Goal: Task Accomplishment & Management: Manage account settings

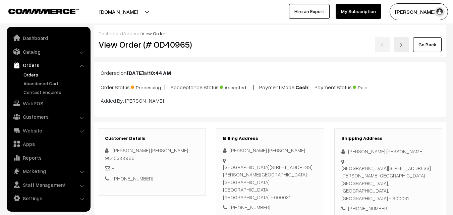
scroll to position [436, 0]
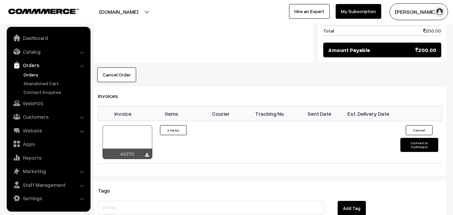
click at [35, 104] on link "WebPOS" at bounding box center [48, 103] width 80 height 12
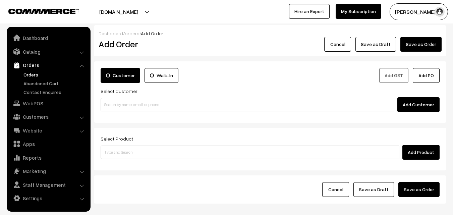
click at [157, 151] on input at bounding box center [250, 151] width 299 height 13
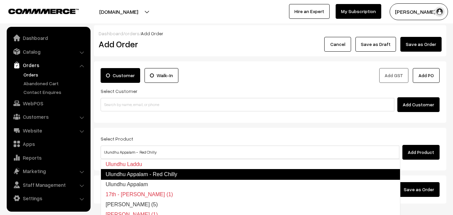
type input "Ulundhu Appalam"
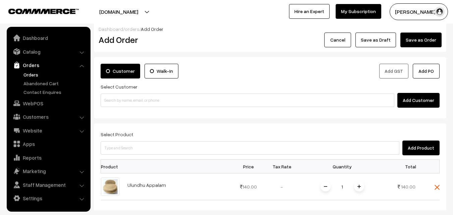
scroll to position [67, 0]
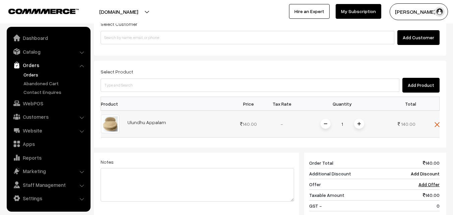
drag, startPoint x: 124, startPoint y: 124, endPoint x: 176, endPoint y: 126, distance: 52.0
click at [176, 126] on td "Ulundhu Appalam" at bounding box center [177, 124] width 108 height 27
copy link "Ulundhu Appalam"
click at [37, 103] on link "WebPOS" at bounding box center [48, 103] width 80 height 12
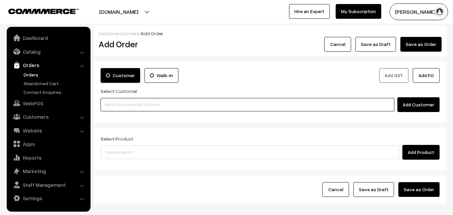
drag, startPoint x: 0, startPoint y: 0, endPoint x: 124, endPoint y: 103, distance: 161.1
click at [124, 103] on input at bounding box center [248, 104] width 294 height 13
paste input "98408 33255"
click at [118, 102] on input "98408 33255" at bounding box center [248, 104] width 294 height 13
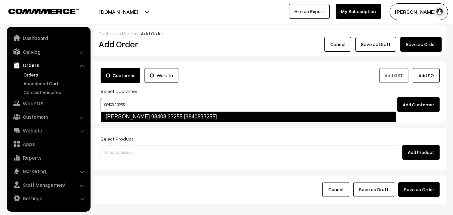
click at [121, 114] on link "Sumathi 98408 33255 [9840833255]" at bounding box center [249, 116] width 296 height 11
type input "98408 33255"
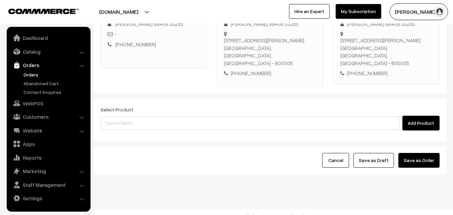
scroll to position [115, 0]
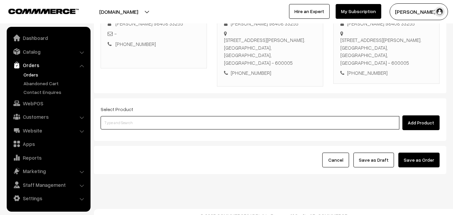
click at [150, 116] on input at bounding box center [250, 122] width 299 height 13
click at [118, 117] on input at bounding box center [250, 122] width 299 height 13
paste input "19th Dr - [PERSON_NAME] (4)"
type input "19th Dr - [PERSON_NAME] (4)"
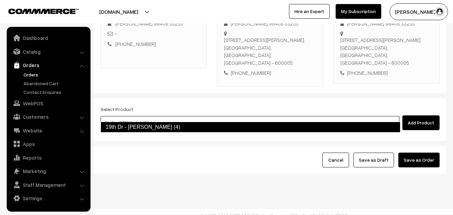
click at [135, 132] on link "19th Dr - [PERSON_NAME] (4)" at bounding box center [251, 127] width 300 height 11
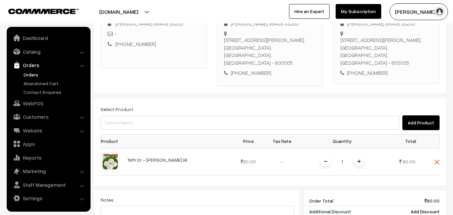
click at [359, 156] on span at bounding box center [359, 161] width 10 height 10
click at [362, 156] on span at bounding box center [359, 161] width 10 height 10
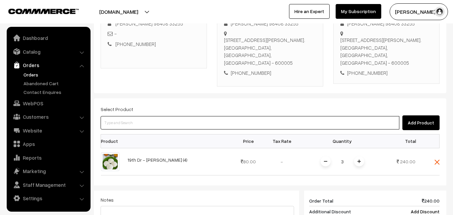
click at [284, 116] on input at bounding box center [250, 122] width 299 height 13
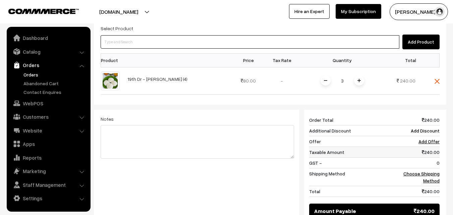
scroll to position [215, 0]
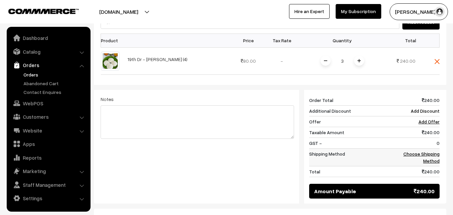
click at [430, 151] on link "Choose Shipping Method" at bounding box center [421, 157] width 36 height 13
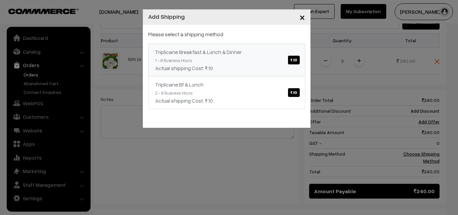
click at [231, 57] on link "Triplicane Breakfast & Lunch & Dinner ₹.10 1 - 8 Business Hours Actual shipping…" at bounding box center [226, 60] width 157 height 33
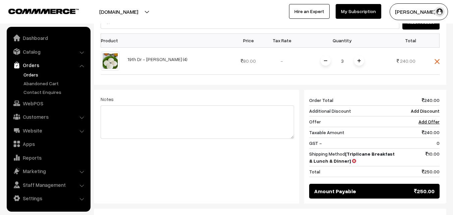
scroll to position [278, 0]
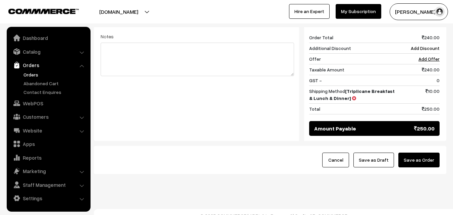
click at [373, 152] on button "Save as Draft" at bounding box center [373, 159] width 41 height 15
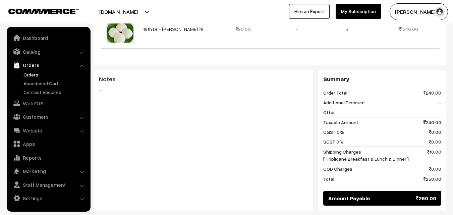
scroll to position [302, 0]
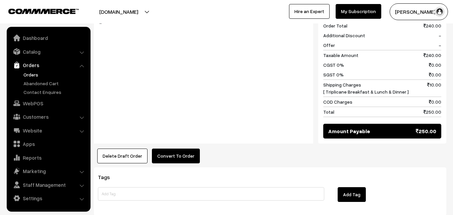
click at [178, 140] on div "Product Price Tax Rate Quantity Total 19th Dr - Idly (4) 80.00 -" at bounding box center [270, 42] width 352 height 241
click at [177, 153] on button "Convert To Order" at bounding box center [176, 155] width 48 height 15
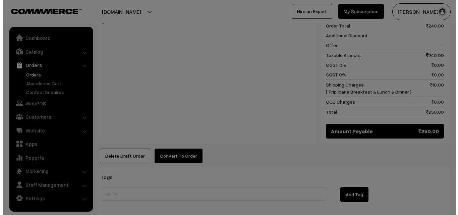
scroll to position [302, 0]
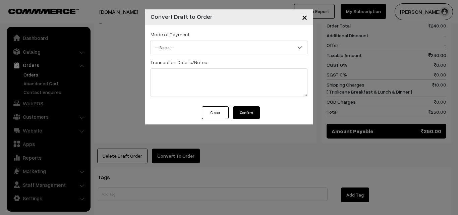
click at [186, 44] on span "-- Select --" at bounding box center [229, 48] width 156 height 12
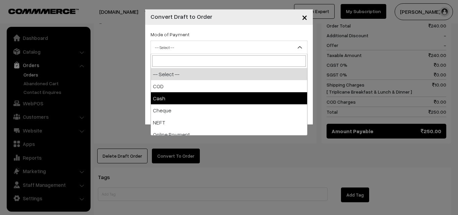
select select "2"
checkbox input "true"
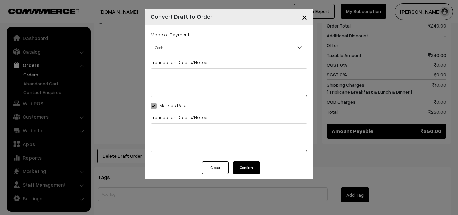
click at [252, 167] on button "Confirm" at bounding box center [246, 167] width 27 height 13
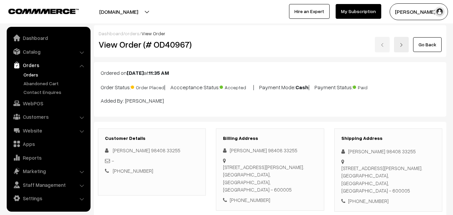
scroll to position [302, 0]
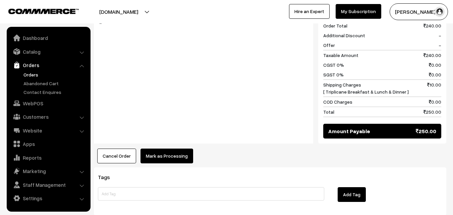
click at [180, 151] on button "Mark as Processing" at bounding box center [166, 155] width 53 height 15
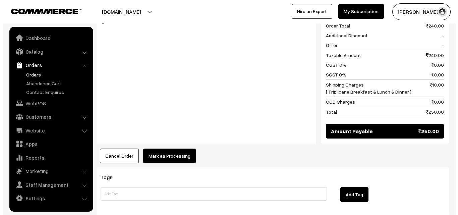
scroll to position [302, 0]
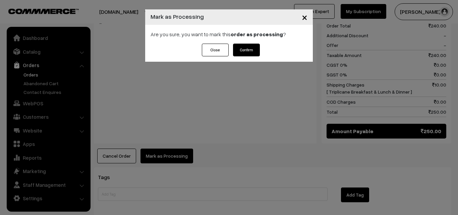
click at [246, 51] on button "Confirm" at bounding box center [246, 50] width 27 height 13
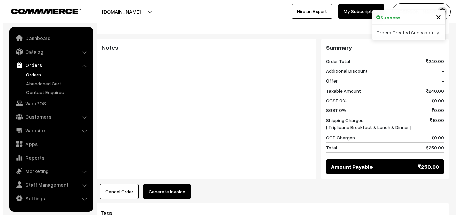
scroll to position [268, 0]
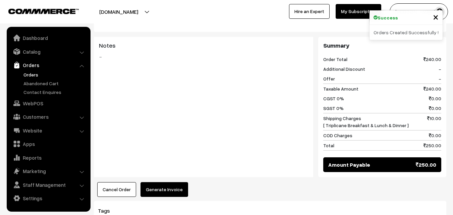
click at [160, 185] on button "Generate Invoice" at bounding box center [164, 189] width 48 height 15
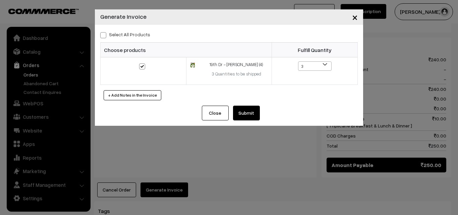
click at [244, 120] on button "Submit" at bounding box center [246, 113] width 27 height 15
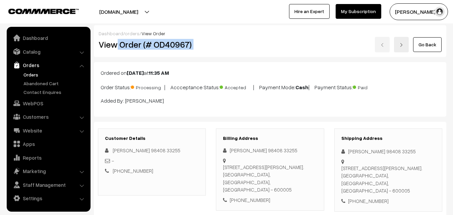
drag, startPoint x: 118, startPoint y: 42, endPoint x: 238, endPoint y: 62, distance: 122.0
click at [246, 46] on div "View Order (# OD40967) Go Back" at bounding box center [269, 44] width 353 height 15
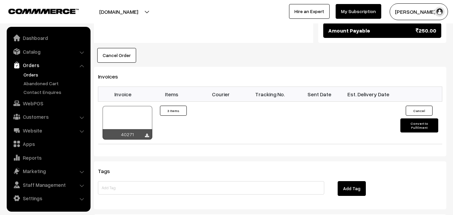
scroll to position [436, 0]
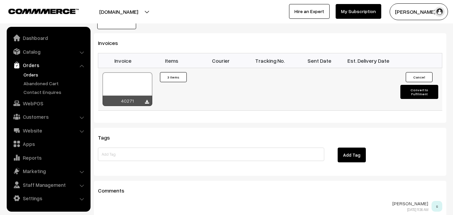
click at [134, 79] on div at bounding box center [128, 89] width 50 height 34
click at [37, 104] on link "WebPOS" at bounding box center [48, 103] width 80 height 12
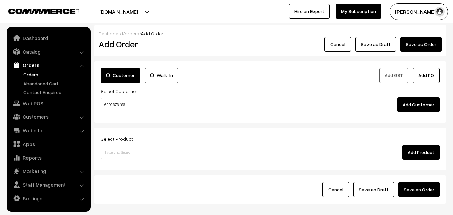
click at [116, 106] on input "6380 878 486" at bounding box center [248, 104] width 294 height 13
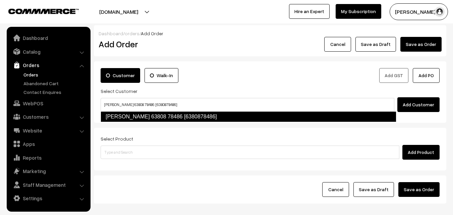
type input "Lakshmi Manivannan 63808 78486 [6380878486]"
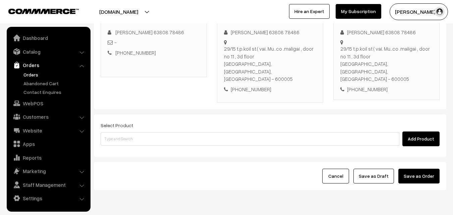
scroll to position [115, 0]
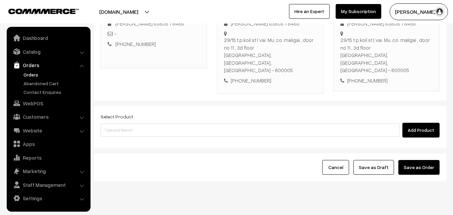
click at [151, 128] on div "Select Product Add Product" at bounding box center [270, 127] width 352 height 43
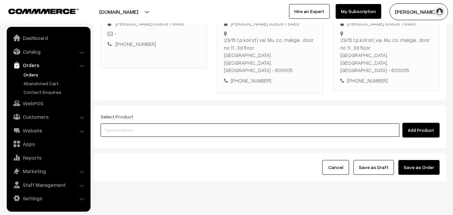
click at [151, 123] on input at bounding box center [250, 129] width 299 height 13
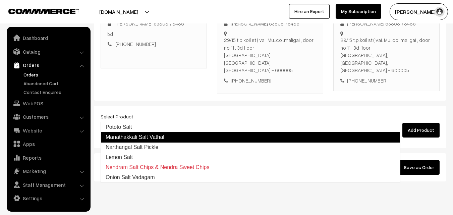
type input "Pototo Salt"
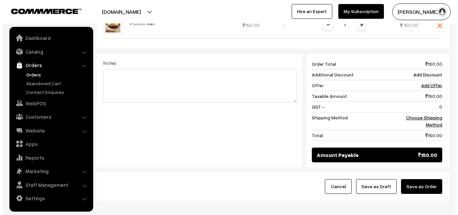
scroll to position [277, 0]
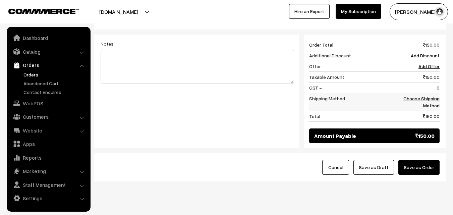
click at [431, 96] on link "Choose Shipping Method" at bounding box center [421, 102] width 36 height 13
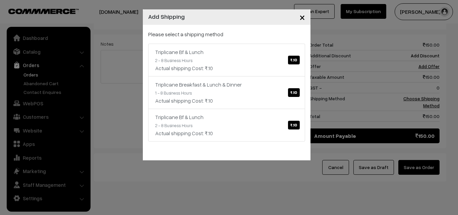
click at [279, 38] on div "Please select a shipping method Triplicane Bf & Lunch ₹.10 2 - 8 Business Hours…" at bounding box center [226, 85] width 157 height 111
drag, startPoint x: 274, startPoint y: 57, endPoint x: 334, endPoint y: 114, distance: 82.7
click at [274, 57] on link "Triplicane Bf & Lunch ₹.10 2 - 8 Business Hours Actual shipping Cost: ₹.10" at bounding box center [226, 60] width 157 height 33
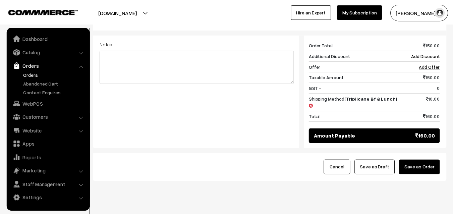
scroll to position [270, 0]
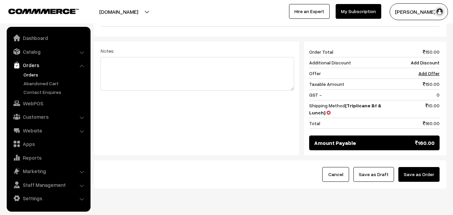
click at [359, 167] on button "Save as Draft" at bounding box center [373, 174] width 41 height 15
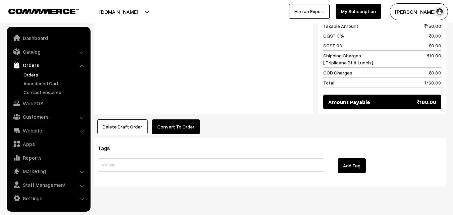
click at [180, 119] on button "Convert To Order" at bounding box center [176, 126] width 48 height 15
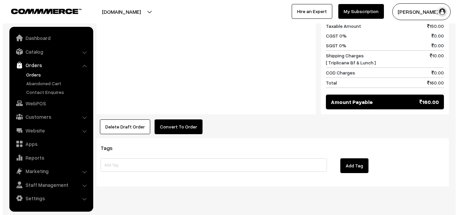
scroll to position [338, 0]
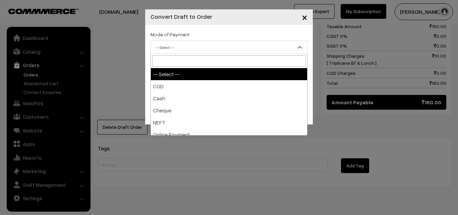
click at [188, 41] on span "-- Select --" at bounding box center [228, 47] width 157 height 13
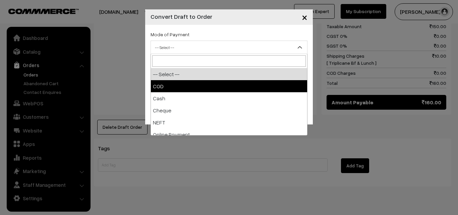
select select "2"
checkbox input "true"
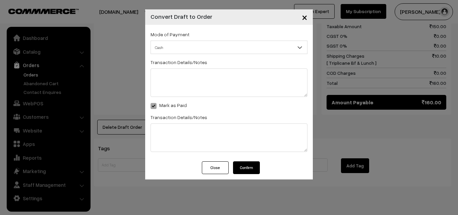
click at [242, 173] on button "Confirm" at bounding box center [246, 167] width 27 height 13
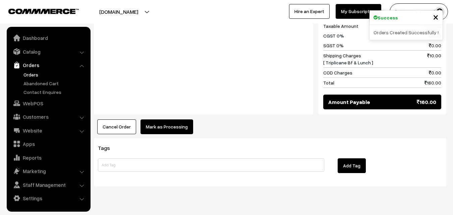
click at [159, 119] on button "Mark as Processing" at bounding box center [166, 126] width 53 height 15
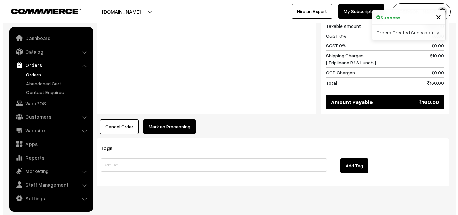
scroll to position [338, 0]
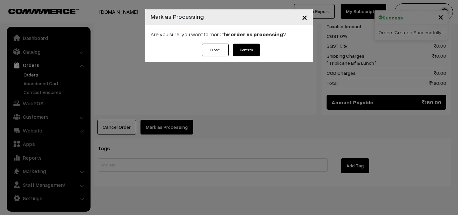
click at [249, 46] on button "Confirm" at bounding box center [246, 50] width 27 height 13
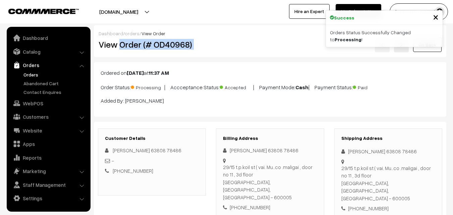
drag, startPoint x: 120, startPoint y: 43, endPoint x: 257, endPoint y: 47, distance: 137.4
click at [268, 46] on div "View Order (# OD40968) Go Back" at bounding box center [269, 44] width 353 height 15
copy div "Order (# OD40968)"
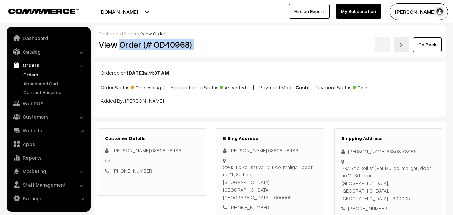
copy div "Order (# OD40968)"
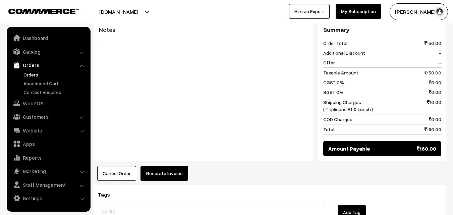
scroll to position [302, 0]
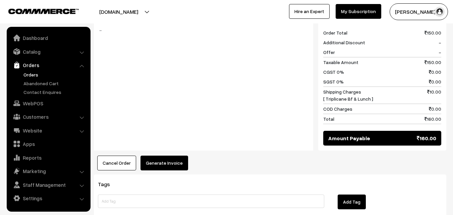
click at [163, 155] on button "Generate Invoice" at bounding box center [164, 162] width 48 height 15
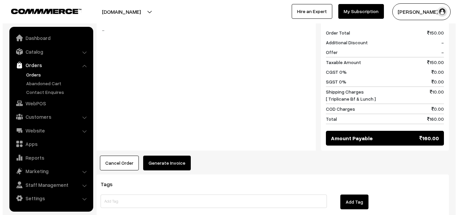
scroll to position [302, 0]
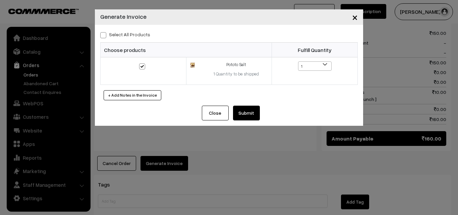
drag, startPoint x: 148, startPoint y: 28, endPoint x: 142, endPoint y: 37, distance: 11.3
click at [147, 28] on div "Select All Products Choose products Fulfill Quantity 1 1" at bounding box center [229, 65] width 268 height 81
click at [136, 41] on div "Select All Products Choose products Fulfill Quantity 1 1" at bounding box center [229, 65] width 268 height 81
click at [138, 36] on label "Select All Products" at bounding box center [125, 34] width 50 height 7
click at [105, 36] on input "Select All Products" at bounding box center [102, 34] width 4 height 4
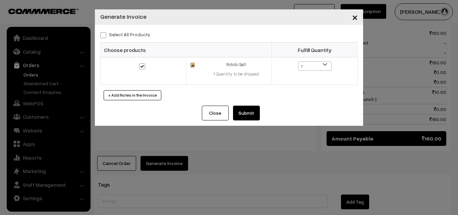
checkbox input "true"
click at [242, 116] on button "Submit" at bounding box center [246, 113] width 27 height 15
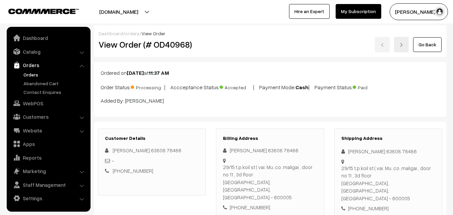
scroll to position [302, 0]
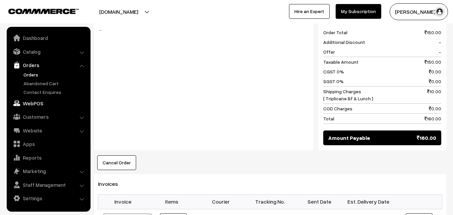
click at [43, 102] on link "WebPOS" at bounding box center [48, 103] width 80 height 12
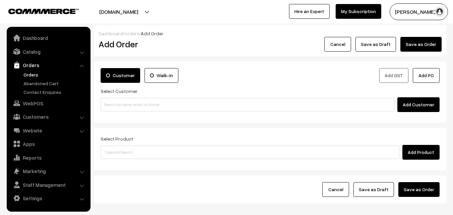
click at [139, 108] on input at bounding box center [248, 104] width 294 height 13
click at [126, 101] on input "98844 43330" at bounding box center [248, 104] width 294 height 13
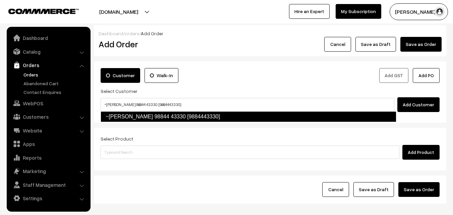
type input "~[PERSON_NAME] 98844 43330 [9884443330]"
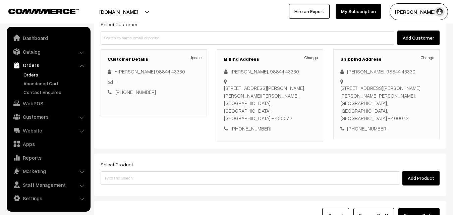
scroll to position [67, 0]
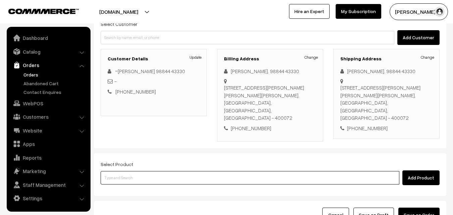
drag, startPoint x: 156, startPoint y: 159, endPoint x: 144, endPoint y: 158, distance: 12.1
click at [156, 171] on input at bounding box center [250, 177] width 299 height 13
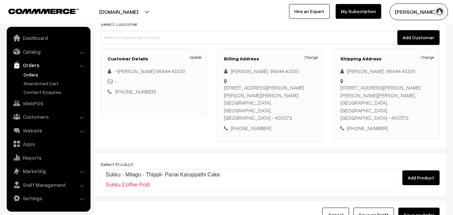
type input "Sukku - Milagu - Thippli- Panai Karuppathi Cake"
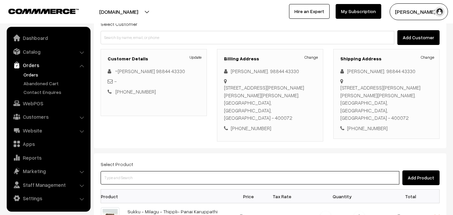
click at [144, 171] on input at bounding box center [250, 177] width 299 height 13
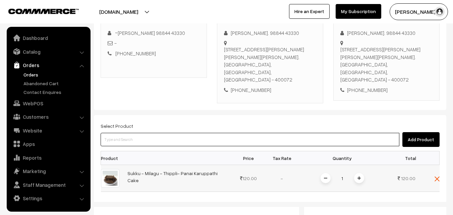
scroll to position [201, 0]
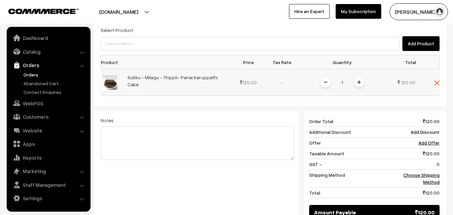
click at [360, 80] on img at bounding box center [358, 81] width 3 height 3
click at [358, 80] on img at bounding box center [358, 81] width 3 height 3
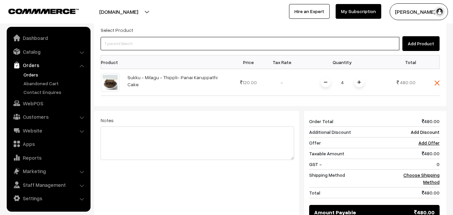
click at [167, 37] on input at bounding box center [250, 43] width 299 height 13
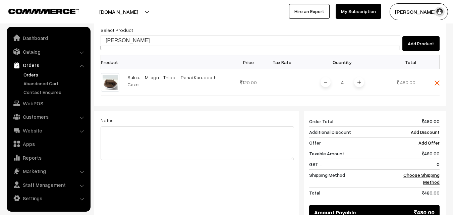
type input "Inji Murappa"
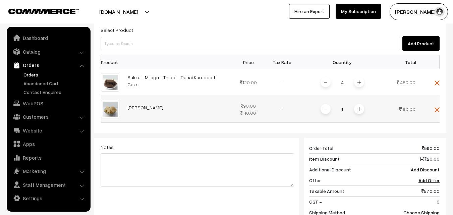
click at [352, 103] on div "1" at bounding box center [342, 109] width 50 height 12
click at [361, 104] on span at bounding box center [359, 109] width 10 height 10
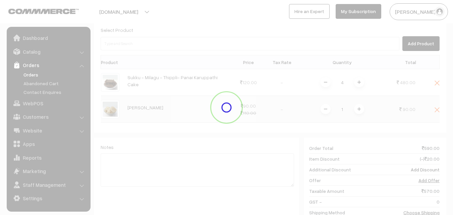
click at [361, 94] on div "Dashboard / orders / Add Order Add Order Cancel Save as Draft Save as Order Sav…" at bounding box center [270, 59] width 352 height 471
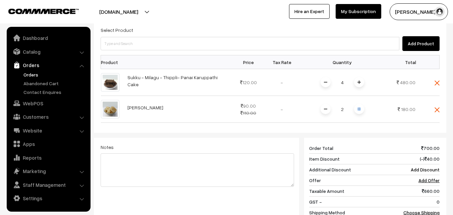
click at [361, 104] on span at bounding box center [359, 109] width 10 height 10
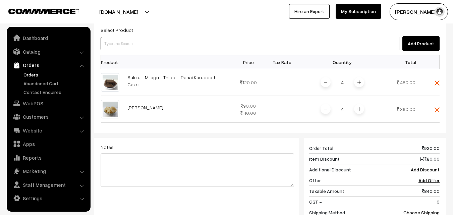
click at [181, 37] on input at bounding box center [250, 43] width 299 height 13
click at [171, 37] on input at bounding box center [250, 43] width 299 height 13
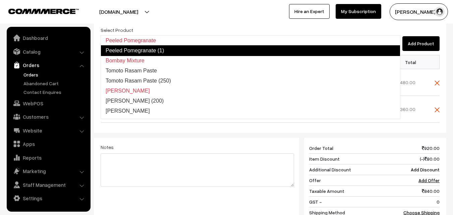
type input "Bombay Mixture"
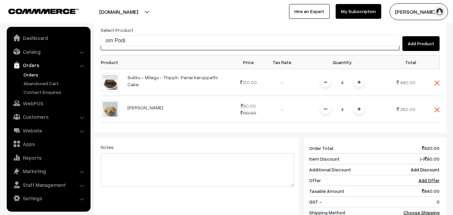
type input "om Podi"
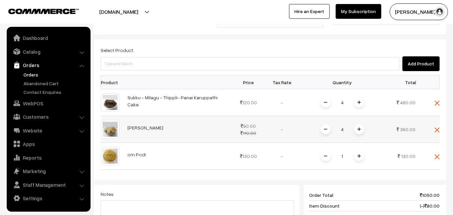
scroll to position [134, 0]
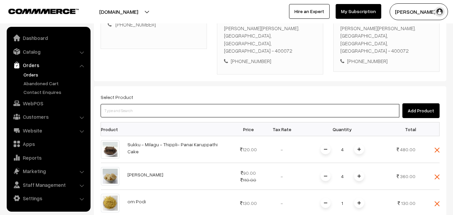
click at [186, 104] on input at bounding box center [250, 110] width 299 height 13
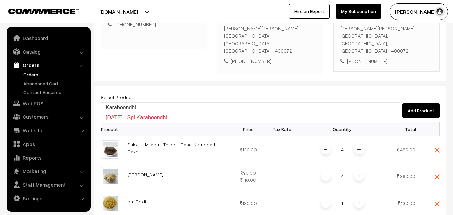
type input "Karaboondhi"
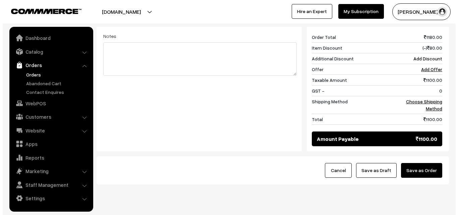
scroll to position [369, 0]
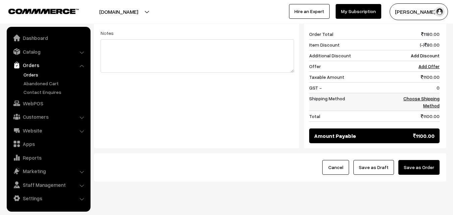
click at [436, 96] on link "Choose Shipping Method" at bounding box center [421, 102] width 36 height 13
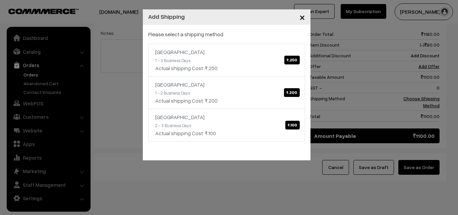
click at [359, 117] on div "× Add Shipping Please select a shipping method India ₹.250 1 - 3 Business Days …" at bounding box center [229, 107] width 458 height 215
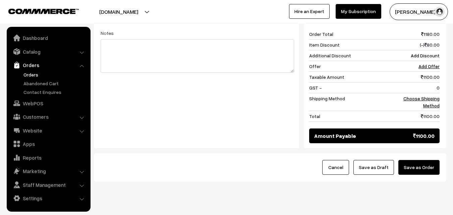
click at [416, 160] on button "Save as Order" at bounding box center [418, 167] width 41 height 15
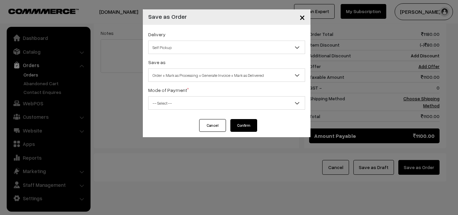
click at [249, 67] on div "Save as Order Order + Mark as Processing Order + Mark as Processing + Generate …" at bounding box center [226, 70] width 157 height 24
click at [240, 76] on span "Order + Mark as Processing + Generate Invoice + Mark as Delivered" at bounding box center [226, 75] width 156 height 12
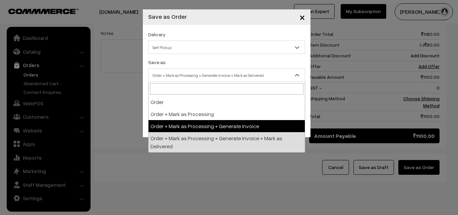
select select "3"
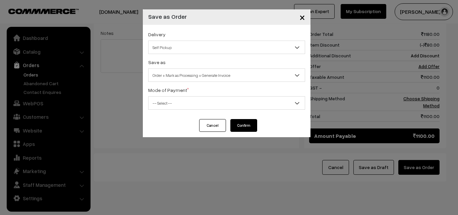
click at [182, 103] on span "-- Select --" at bounding box center [226, 103] width 156 height 12
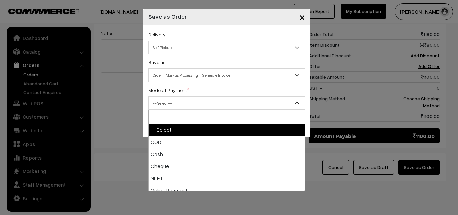
select select "1"
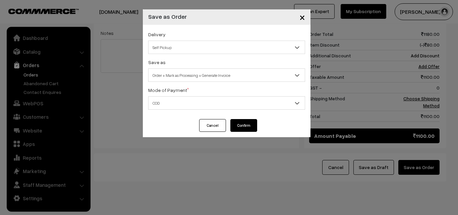
click at [245, 127] on button "Confirm" at bounding box center [243, 125] width 27 height 13
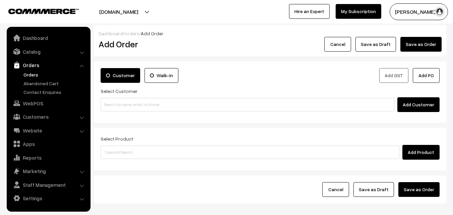
click at [33, 76] on link "Orders" at bounding box center [55, 74] width 66 height 7
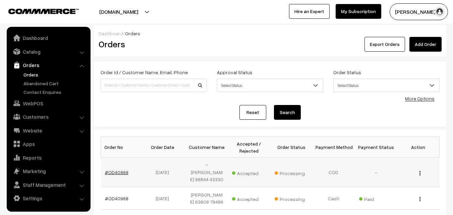
click at [119, 169] on link "#OD40969" at bounding box center [116, 172] width 23 height 6
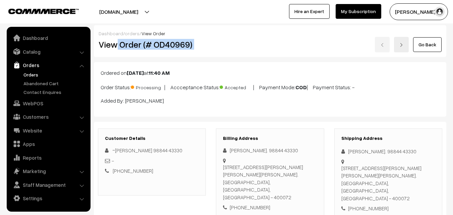
drag, startPoint x: 115, startPoint y: 47, endPoint x: 300, endPoint y: 48, distance: 184.3
click at [300, 48] on div "View Order (# OD40969) Go Back" at bounding box center [269, 44] width 353 height 15
copy div "Order (# OD40969)"
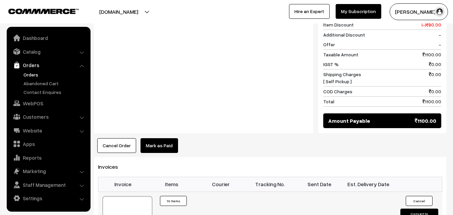
scroll to position [436, 0]
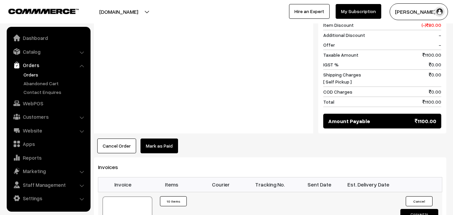
click at [138, 196] on div at bounding box center [128, 213] width 50 height 34
click at [35, 102] on link "WebPOS" at bounding box center [48, 103] width 80 height 12
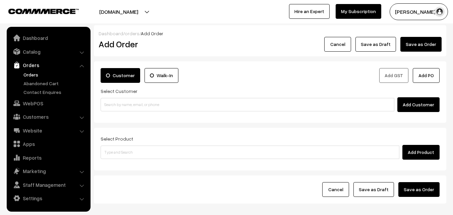
click at [115, 107] on input at bounding box center [248, 104] width 294 height 13
click at [116, 104] on input "91762 80498" at bounding box center [248, 104] width 294 height 13
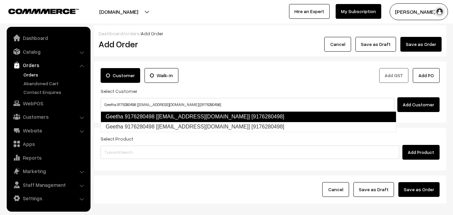
type input "Geetha 9176280498 [[EMAIL_ADDRESS][DOMAIN_NAME]] [9176280498]"
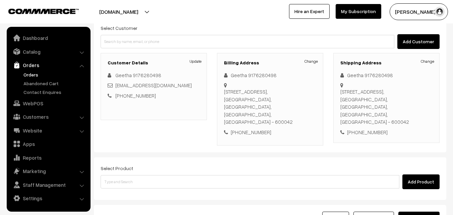
scroll to position [67, 0]
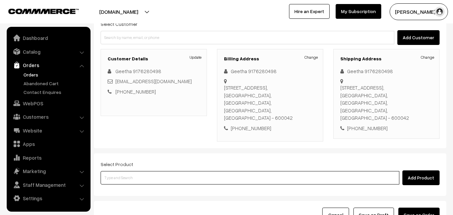
click at [198, 174] on input at bounding box center [250, 177] width 299 height 13
click at [173, 172] on input at bounding box center [250, 177] width 299 height 13
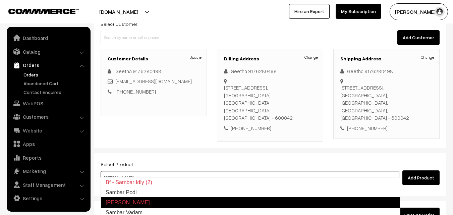
type input "Sambar Podi"
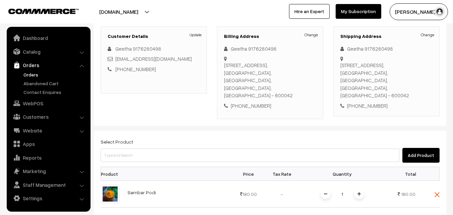
scroll to position [101, 0]
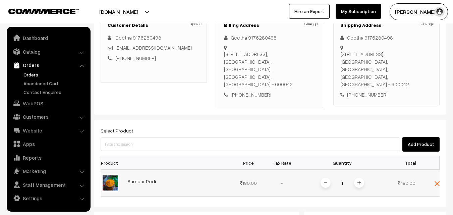
click at [345, 177] on input "1" at bounding box center [341, 183] width 13 height 12
type input "5"
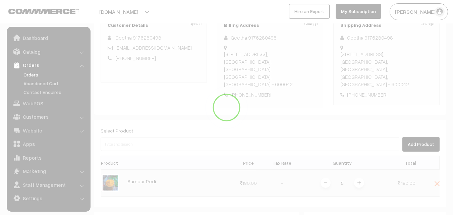
click at [333, 187] on div "Dashboard / orders / Add Order Add Order Cancel Save as Draft Save as Order Sav…" at bounding box center [270, 142] width 352 height 434
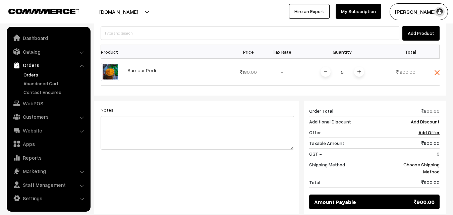
scroll to position [201, 0]
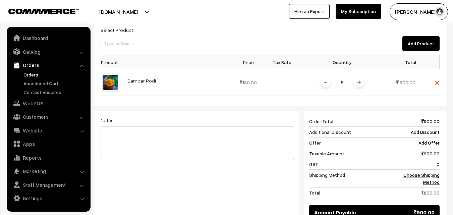
click at [249, 27] on div "Select Product Add Product" at bounding box center [270, 38] width 339 height 25
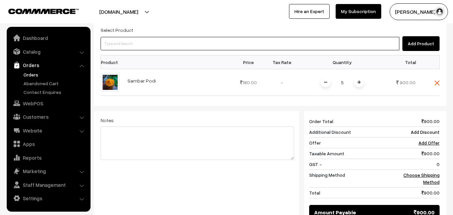
click at [249, 37] on input at bounding box center [250, 43] width 299 height 13
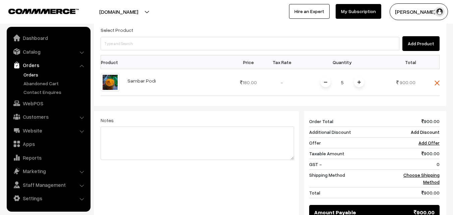
drag, startPoint x: 165, startPoint y: 24, endPoint x: 167, endPoint y: 29, distance: 5.9
click at [167, 27] on div "Select Product Add Product" at bounding box center [270, 38] width 339 height 25
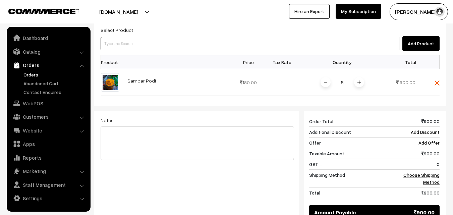
click at [167, 37] on input at bounding box center [250, 43] width 299 height 13
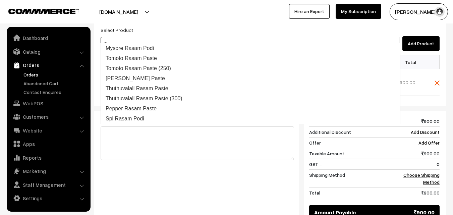
type input "Spl Rasam Podi"
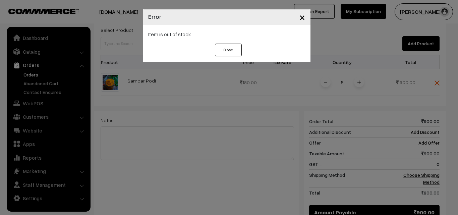
click at [216, 47] on button "Close" at bounding box center [228, 50] width 27 height 13
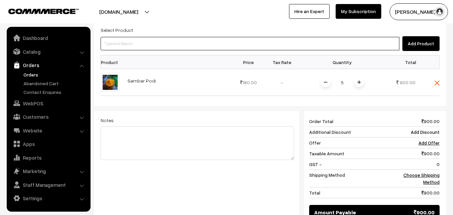
click at [139, 38] on input at bounding box center [250, 43] width 299 height 13
click at [267, 41] on input at bounding box center [250, 43] width 299 height 13
click at [267, 40] on input at bounding box center [250, 43] width 299 height 13
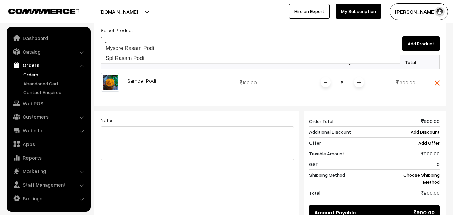
type input "Spl Rasam Podi"
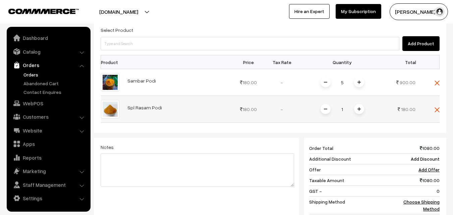
click at [361, 104] on span at bounding box center [359, 109] width 10 height 10
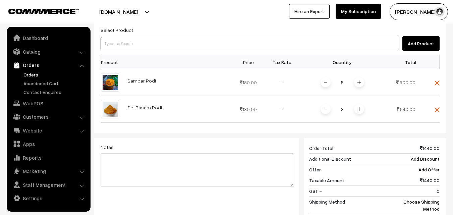
click at [190, 37] on input at bounding box center [250, 43] width 299 height 13
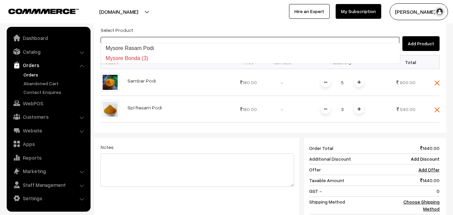
type input "Mysore Rasam Podi"
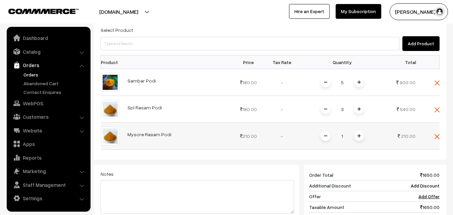
click at [360, 131] on span at bounding box center [359, 136] width 10 height 10
click at [360, 134] on img at bounding box center [358, 135] width 3 height 3
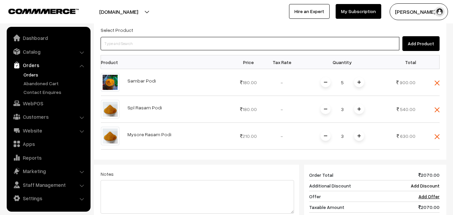
click at [153, 37] on input at bounding box center [250, 43] width 299 height 13
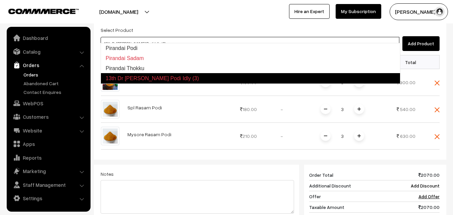
type input "Pirandai Thokku"
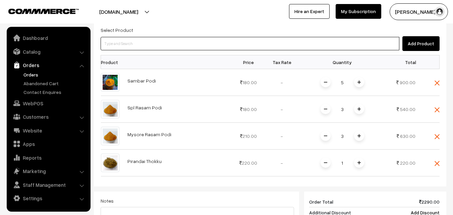
click at [154, 37] on input at bounding box center [250, 43] width 299 height 13
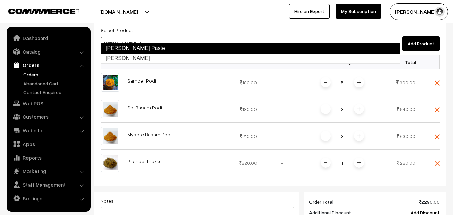
type input "[PERSON_NAME]"
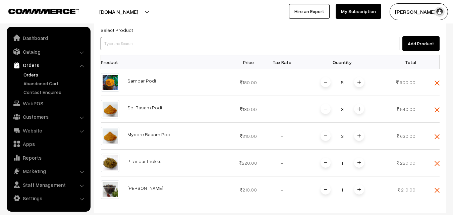
click at [139, 39] on input at bounding box center [250, 43] width 299 height 13
type input "cur m"
type input "Cut Mango Pickle"
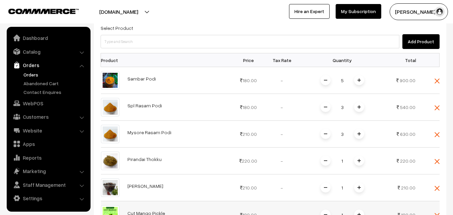
scroll to position [302, 0]
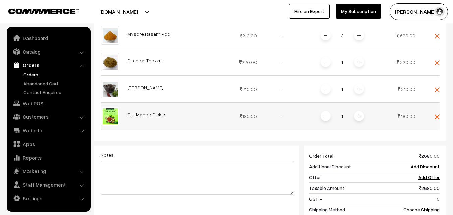
click at [362, 111] on span at bounding box center [359, 116] width 10 height 10
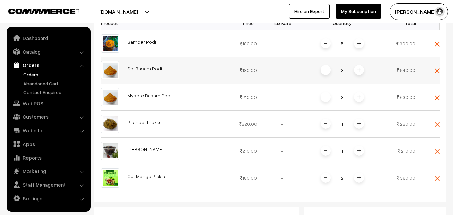
scroll to position [201, 0]
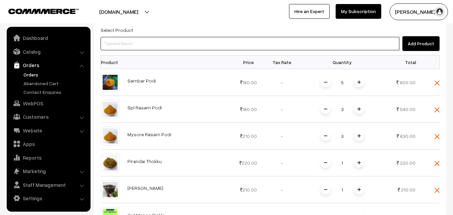
click at [157, 37] on input at bounding box center [250, 43] width 299 height 13
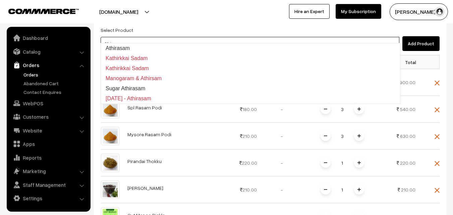
type input "Athirasam"
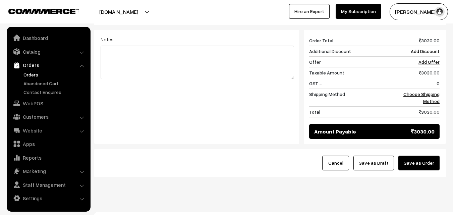
scroll to position [447, 0]
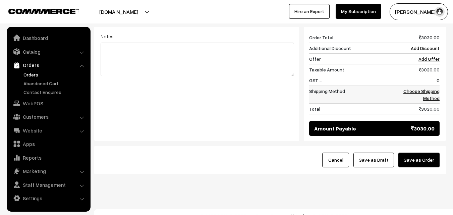
click at [435, 88] on link "Choose Shipping Method" at bounding box center [421, 94] width 36 height 13
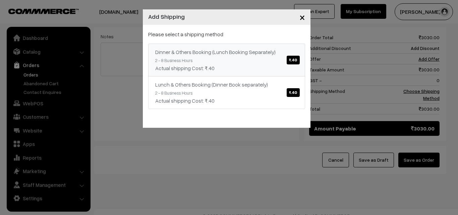
click at [268, 62] on link "Dinner & Others Booking (Lunch Booking Separately) ₹.40 2 - 8 Business Hours Ac…" at bounding box center [226, 60] width 157 height 33
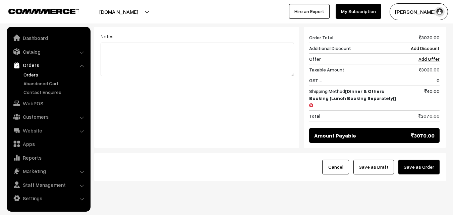
click at [374, 160] on button "Save as Draft" at bounding box center [373, 167] width 41 height 15
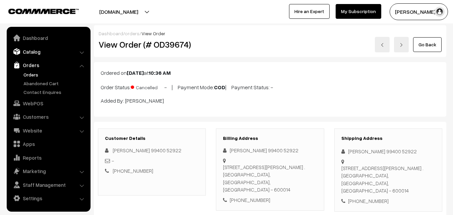
click at [50, 47] on link "Catalog" at bounding box center [48, 52] width 80 height 12
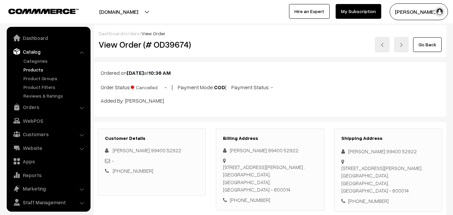
click at [38, 73] on link "Products" at bounding box center [55, 69] width 66 height 7
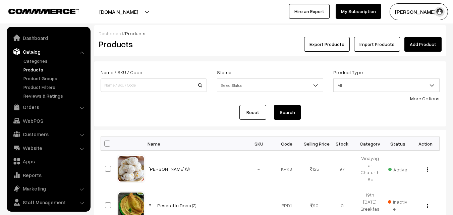
click at [139, 81] on input at bounding box center [154, 84] width 106 height 13
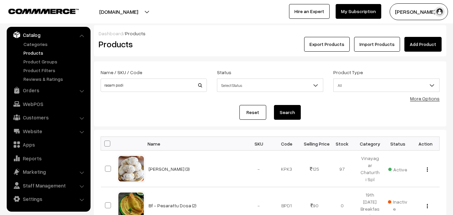
type input "rasam podi"
click at [274, 105] on button "Search" at bounding box center [287, 112] width 27 height 15
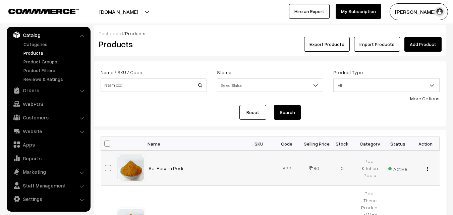
scroll to position [34, 0]
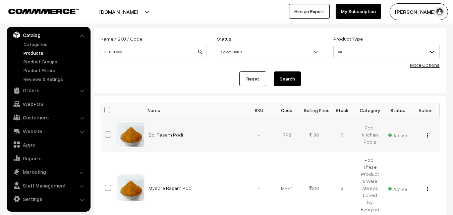
click at [427, 135] on img "button" at bounding box center [427, 135] width 1 height 4
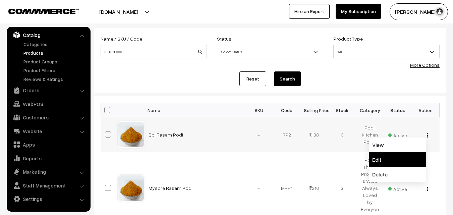
click at [414, 155] on link "Edit" at bounding box center [397, 159] width 57 height 15
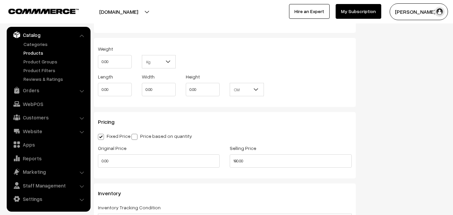
scroll to position [637, 0]
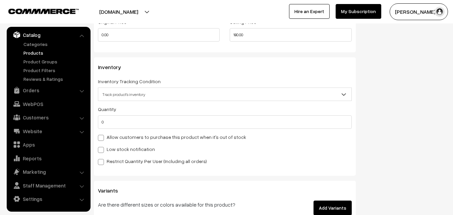
click at [131, 134] on label "Allow customers to purchase this product when it's out of stock" at bounding box center [172, 136] width 148 height 7
click at [102, 134] on input "Allow customers to purchase this product when it's out of stock" at bounding box center [100, 136] width 4 height 4
checkbox input "true"
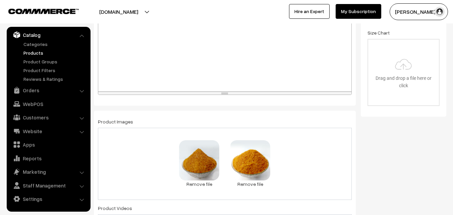
scroll to position [18, 0]
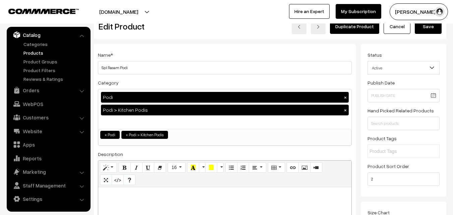
click at [434, 37] on div "Dashboard / Products / Edit Product Edit Product Duplicate Product Cancel Save" at bounding box center [270, 23] width 352 height 32
click at [432, 29] on button "Save" at bounding box center [428, 26] width 27 height 15
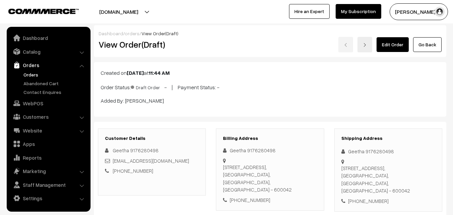
click at [400, 41] on link "Edit Order" at bounding box center [392, 44] width 32 height 15
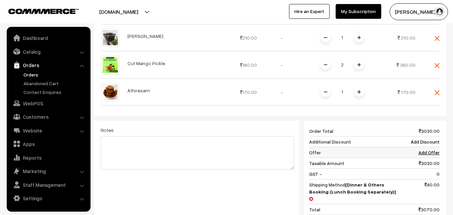
scroll to position [369, 0]
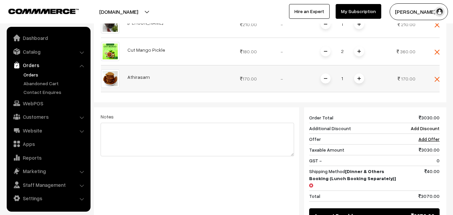
click at [359, 77] on img at bounding box center [358, 78] width 3 height 3
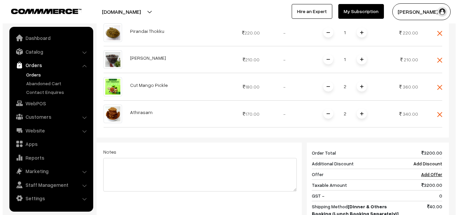
scroll to position [449, 0]
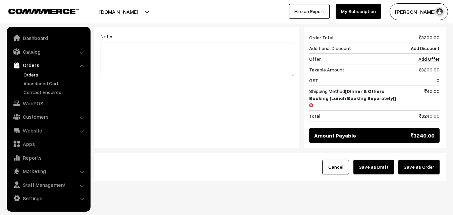
drag, startPoint x: 415, startPoint y: 153, endPoint x: 410, endPoint y: 152, distance: 4.7
click at [414, 160] on button "Save as Order" at bounding box center [418, 167] width 41 height 15
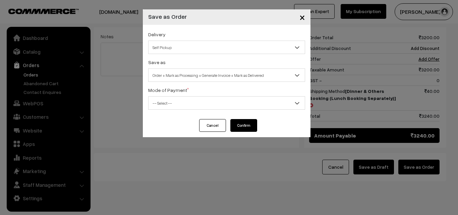
click at [179, 79] on span "Order + Mark as Processing + Generate Invoice + Mark as Delivered" at bounding box center [226, 75] width 156 height 12
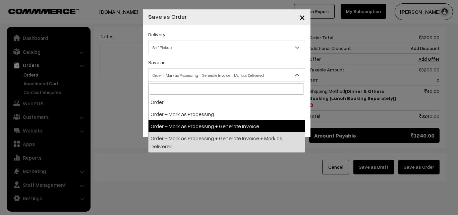
select select "3"
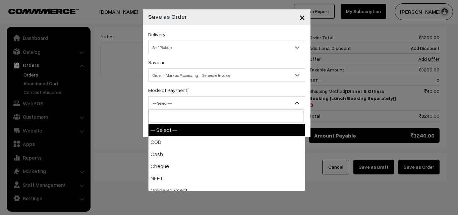
click at [169, 98] on span "-- Select --" at bounding box center [226, 103] width 156 height 12
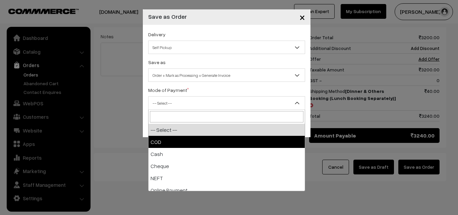
select select "1"
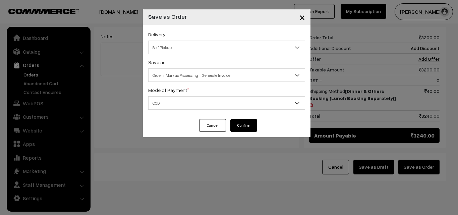
click at [237, 128] on button "Confirm" at bounding box center [243, 125] width 27 height 13
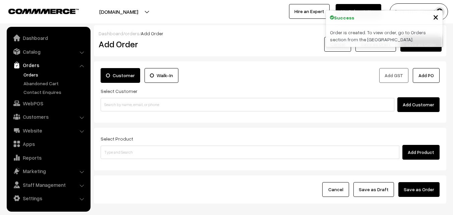
click at [35, 69] on link "Orders" at bounding box center [48, 65] width 80 height 12
click at [30, 76] on link "Orders" at bounding box center [55, 74] width 66 height 7
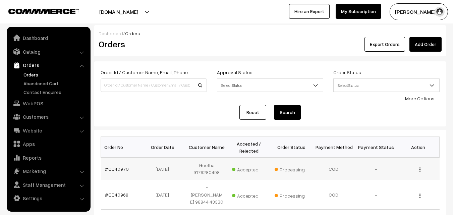
click at [117, 174] on td "#OD40970" at bounding box center [122, 168] width 42 height 22
click at [117, 172] on td "#OD40970" at bounding box center [122, 168] width 42 height 22
click at [119, 166] on link "#OD40970" at bounding box center [117, 169] width 24 height 6
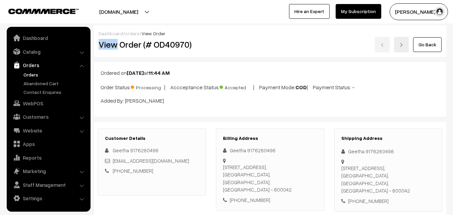
drag, startPoint x: 118, startPoint y: 46, endPoint x: 364, endPoint y: 25, distance: 246.8
click at [364, 25] on div "Dashboard / orders / View Order View Order (# OD40970) Go Back" at bounding box center [270, 41] width 352 height 32
click at [236, 45] on div "Go Back" at bounding box center [328, 44] width 225 height 15
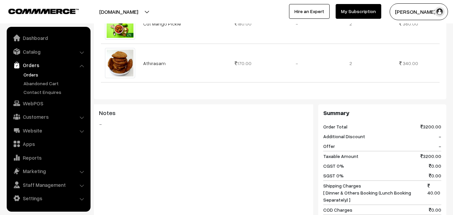
scroll to position [570, 0]
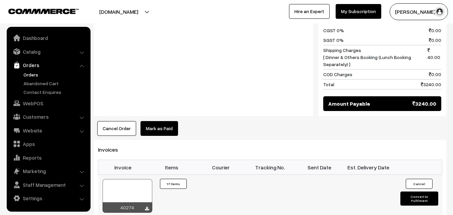
click at [132, 182] on div at bounding box center [128, 196] width 50 height 34
